Goal: Information Seeking & Learning: Learn about a topic

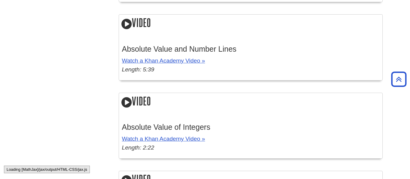
scroll to position [881, 0]
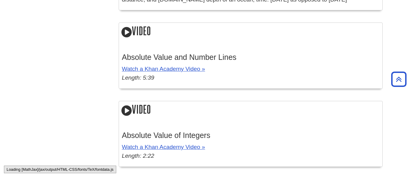
click at [125, 111] on icon at bounding box center [126, 110] width 10 height 12
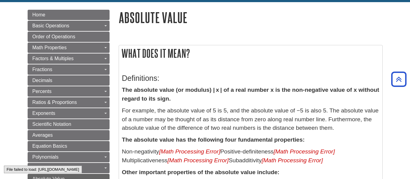
scroll to position [53, 0]
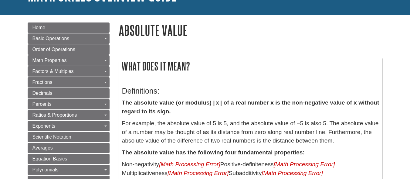
click at [257, 36] on h1 "Absolute Value" at bounding box center [251, 29] width 264 height 15
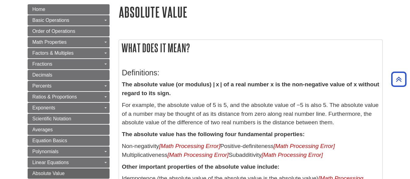
scroll to position [61, 0]
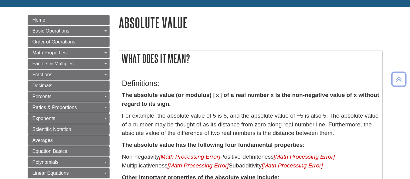
click at [274, 53] on h2 "What does it mean?" at bounding box center [251, 58] width 264 height 16
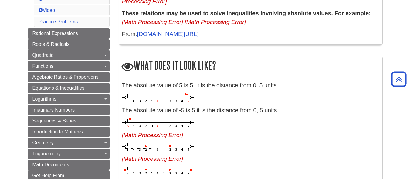
scroll to position [334, 0]
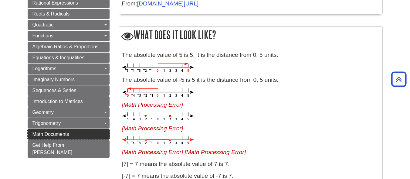
click at [78, 129] on link "Math Documents" at bounding box center [69, 134] width 82 height 10
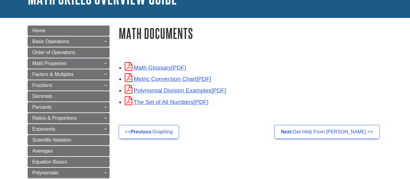
scroll to position [61, 0]
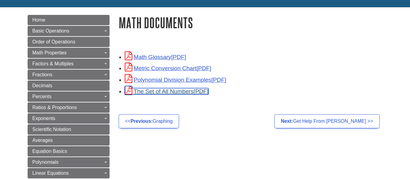
click at [159, 90] on link "The Set of All Numbers" at bounding box center [167, 91] width 84 height 6
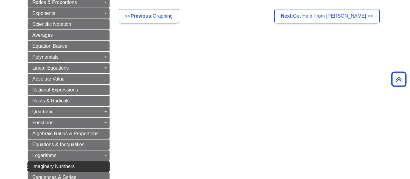
scroll to position [152, 0]
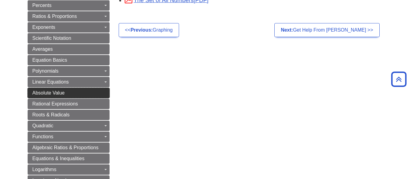
click at [76, 95] on link "Absolute Value" at bounding box center [69, 93] width 82 height 10
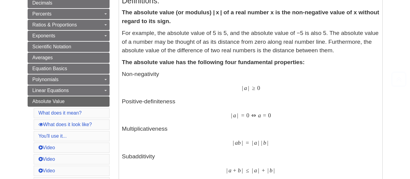
scroll to position [152, 0]
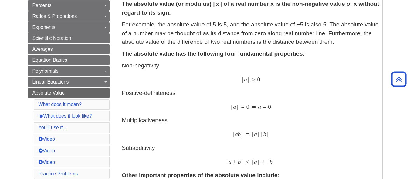
drag, startPoint x: 287, startPoint y: 78, endPoint x: 255, endPoint y: 43, distance: 46.8
click at [255, 43] on p "For example, the absolute value of 5 is 5, and the absolute value of −5 is also…" at bounding box center [250, 33] width 257 height 26
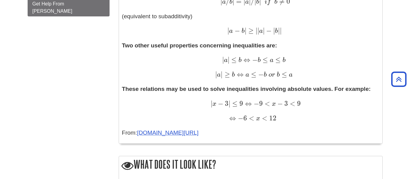
scroll to position [486, 0]
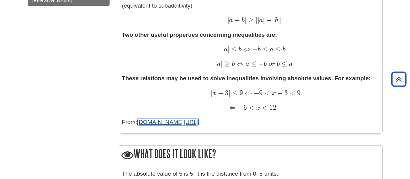
click at [176, 120] on link "[DOMAIN_NAME][URL]" at bounding box center [168, 122] width 62 height 6
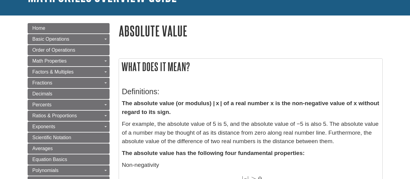
scroll to position [61, 0]
